Goal: Check status: Check status

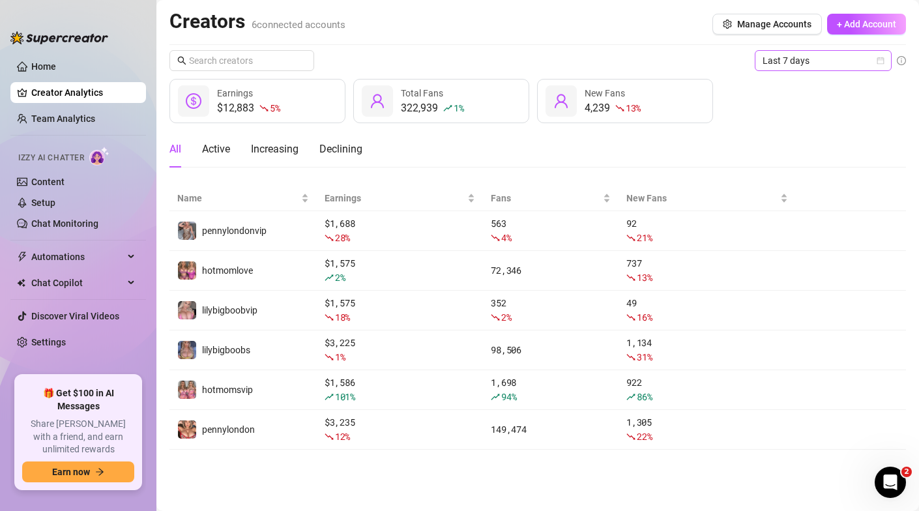
click at [885, 59] on div "Last 7 days" at bounding box center [823, 60] width 137 height 21
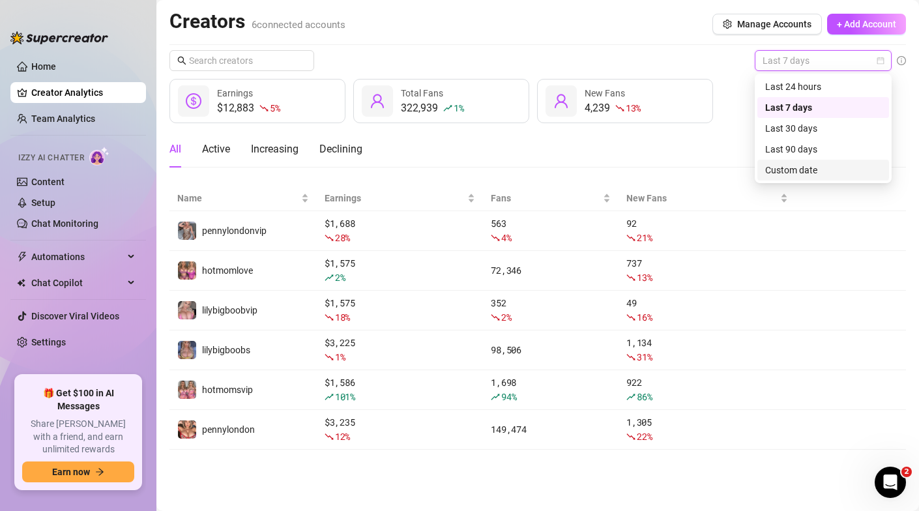
click at [798, 169] on div "Custom date" at bounding box center [823, 170] width 116 height 14
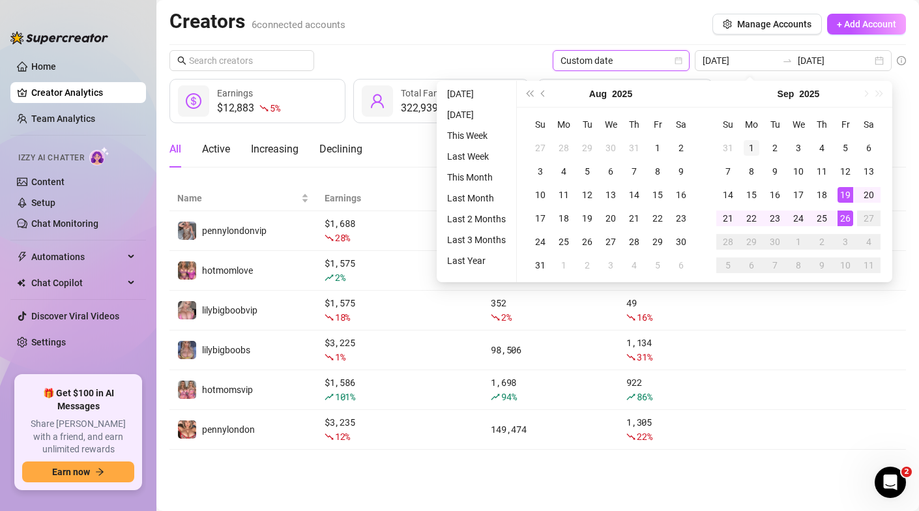
type input "[DATE]"
click at [746, 146] on div "1" at bounding box center [752, 148] width 16 height 16
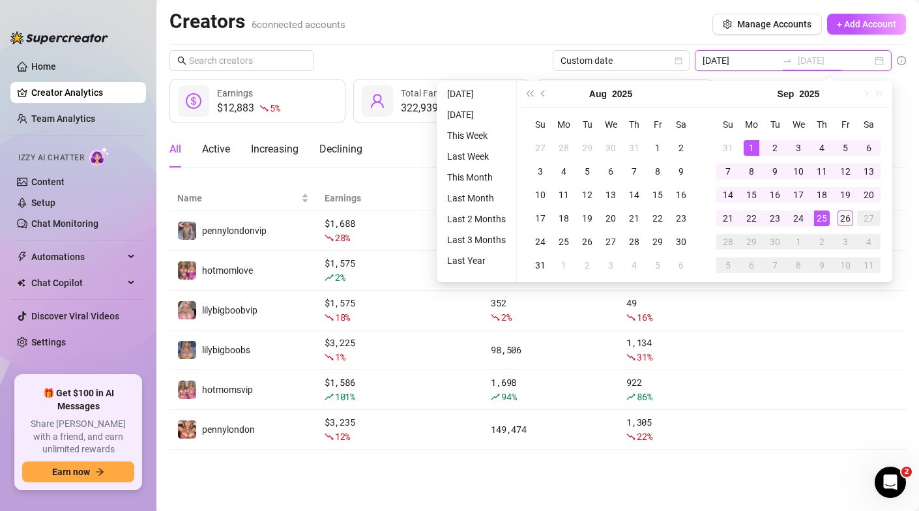
type input "[DATE]"
click at [843, 218] on div "26" at bounding box center [846, 219] width 16 height 16
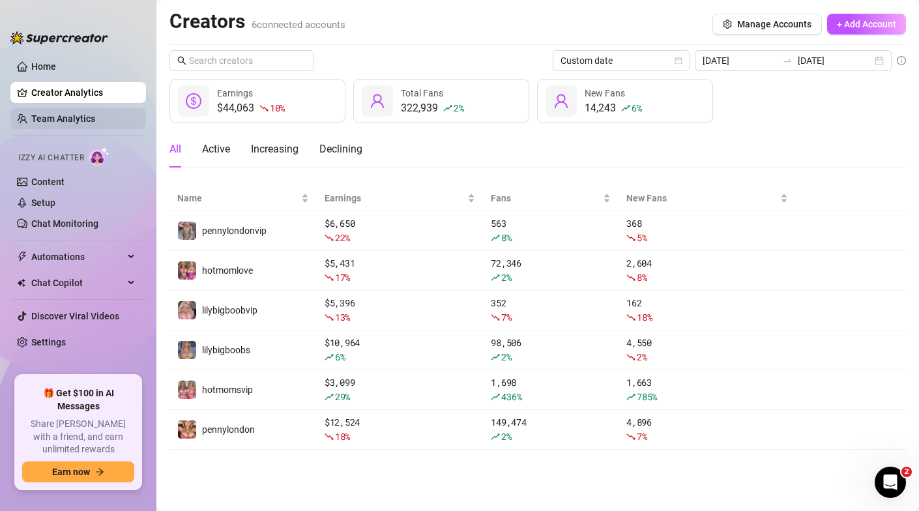
click at [79, 116] on link "Team Analytics" at bounding box center [63, 118] width 64 height 10
